Goal: Obtain resource: Download file/media

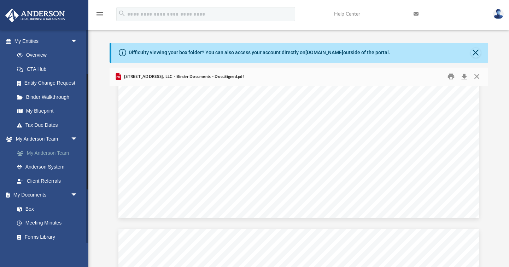
scroll to position [82, 0]
click at [34, 204] on link "Box" at bounding box center [49, 208] width 79 height 14
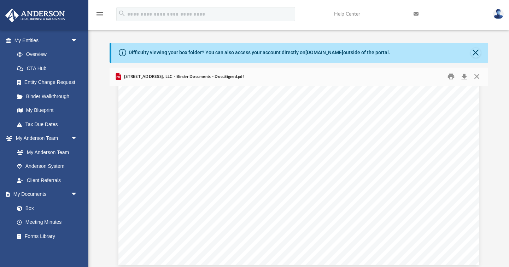
scroll to position [8251, 0]
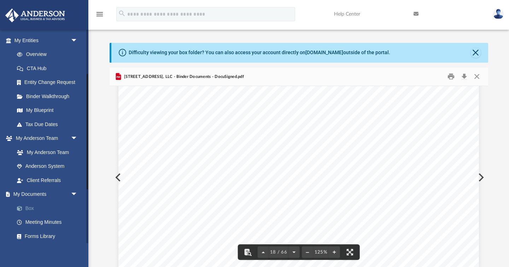
click at [33, 209] on link "Box" at bounding box center [49, 208] width 79 height 14
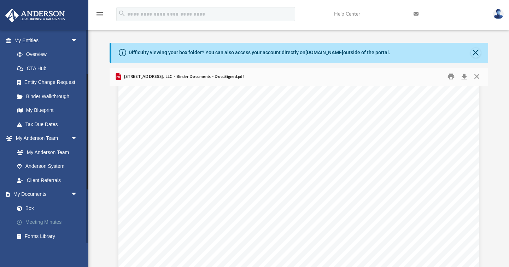
click at [40, 223] on link "Meeting Minutes" at bounding box center [49, 222] width 79 height 14
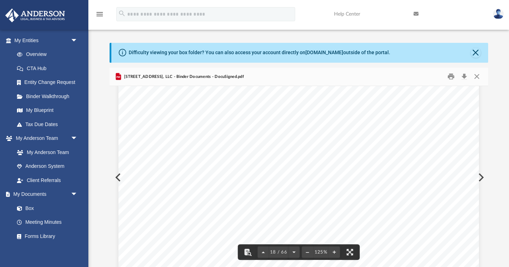
scroll to position [8249, 1]
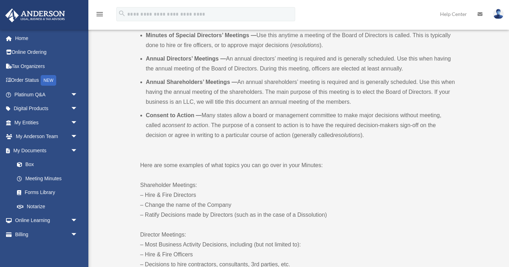
scroll to position [313, 0]
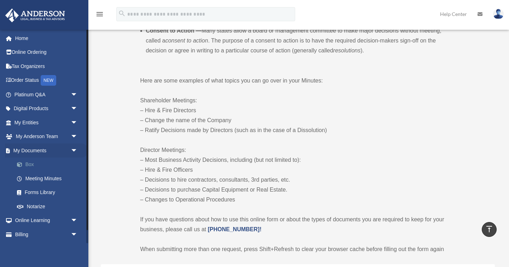
click at [30, 164] on link "Box" at bounding box center [49, 164] width 79 height 14
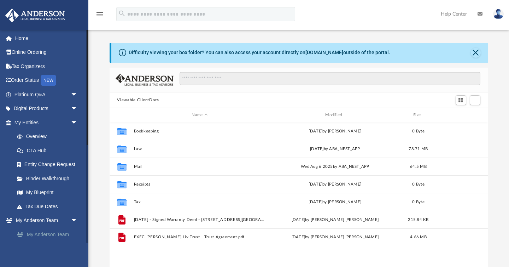
scroll to position [161, 379]
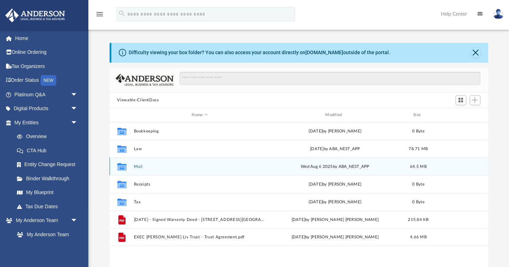
click at [137, 164] on button "Mail" at bounding box center [200, 166] width 132 height 5
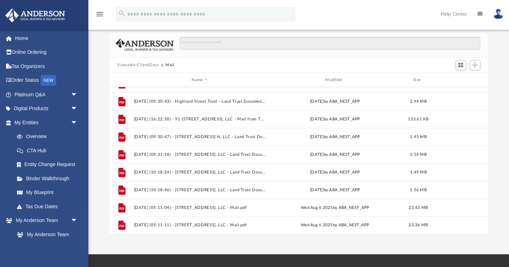
scroll to position [36, 0]
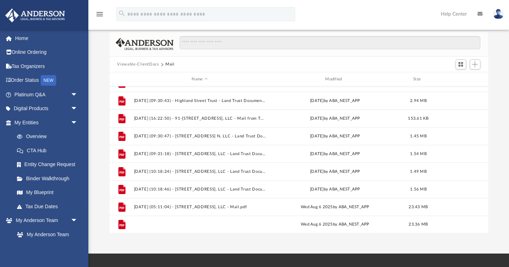
click at [193, 223] on button "[DATE] (05:11:11) - [STREET_ADDRESS], LLC - Mail.pdf" at bounding box center [200, 224] width 132 height 5
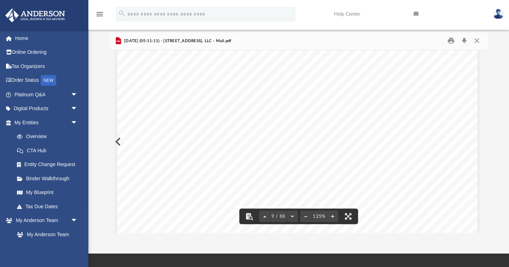
scroll to position [3966, 1]
